Goal: Use online tool/utility: Utilize a website feature to perform a specific function

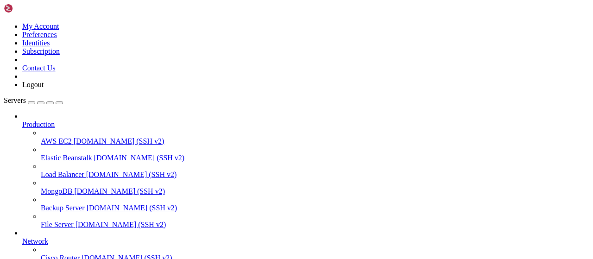
scroll to position [188, 0]
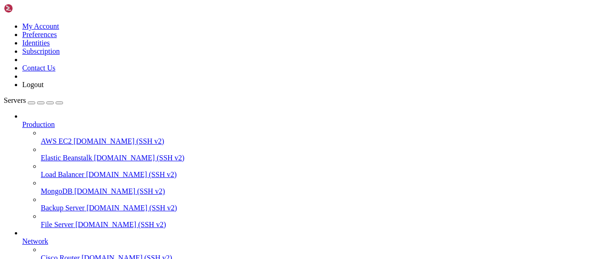
scroll to position [85, 0]
drag, startPoint x: 250, startPoint y: 703, endPoint x: 201, endPoint y: 717, distance: 51.1
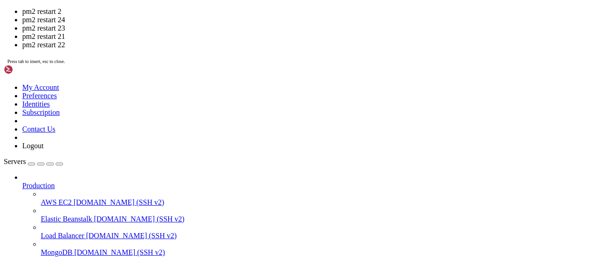
drag, startPoint x: 268, startPoint y: 854, endPoint x: 167, endPoint y: 820, distance: 106.9
drag, startPoint x: 267, startPoint y: 852, endPoint x: 140, endPoint y: 804, distance: 136.1
drag, startPoint x: 146, startPoint y: 806, endPoint x: 8, endPoint y: 743, distance: 151.5
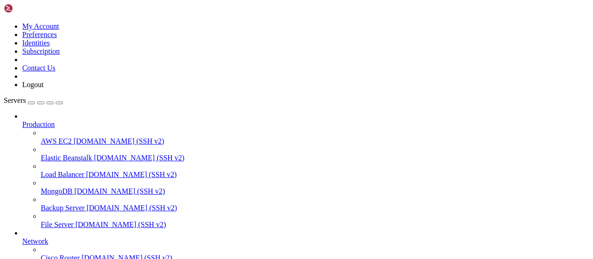
scroll to position [163, 0]
